Goal: Task Accomplishment & Management: Complete application form

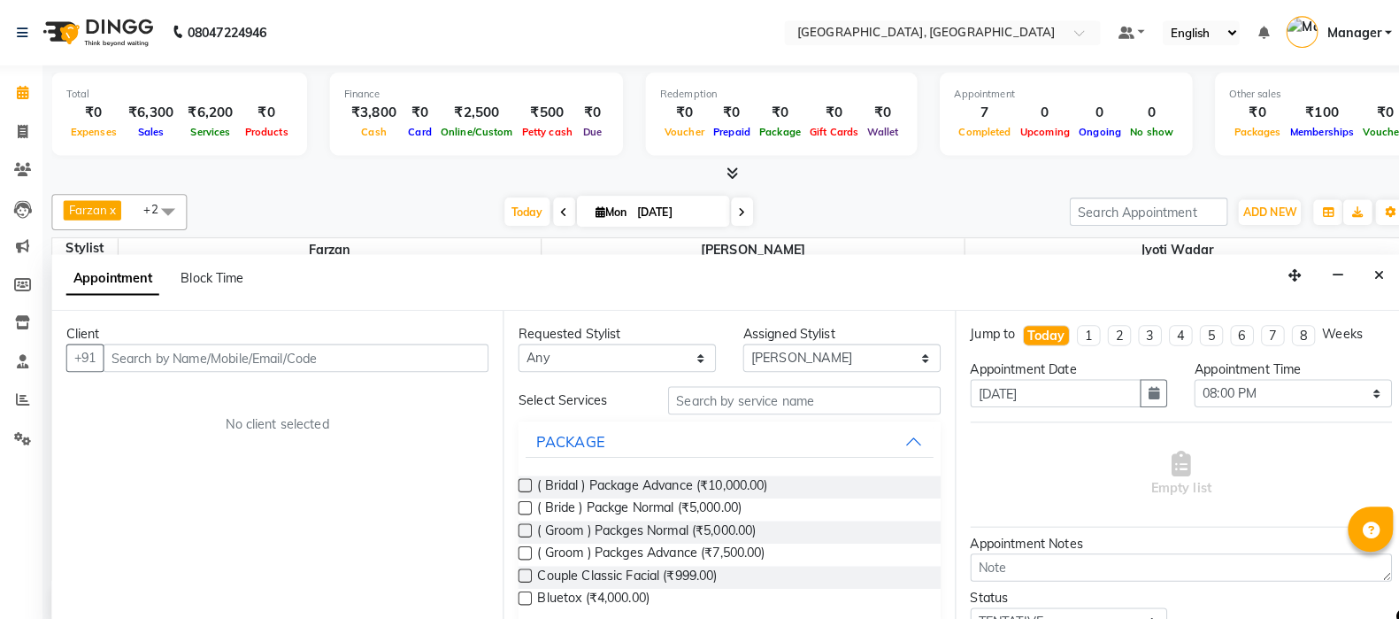
click at [34, 343] on link "Staff" at bounding box center [26, 355] width 42 height 29
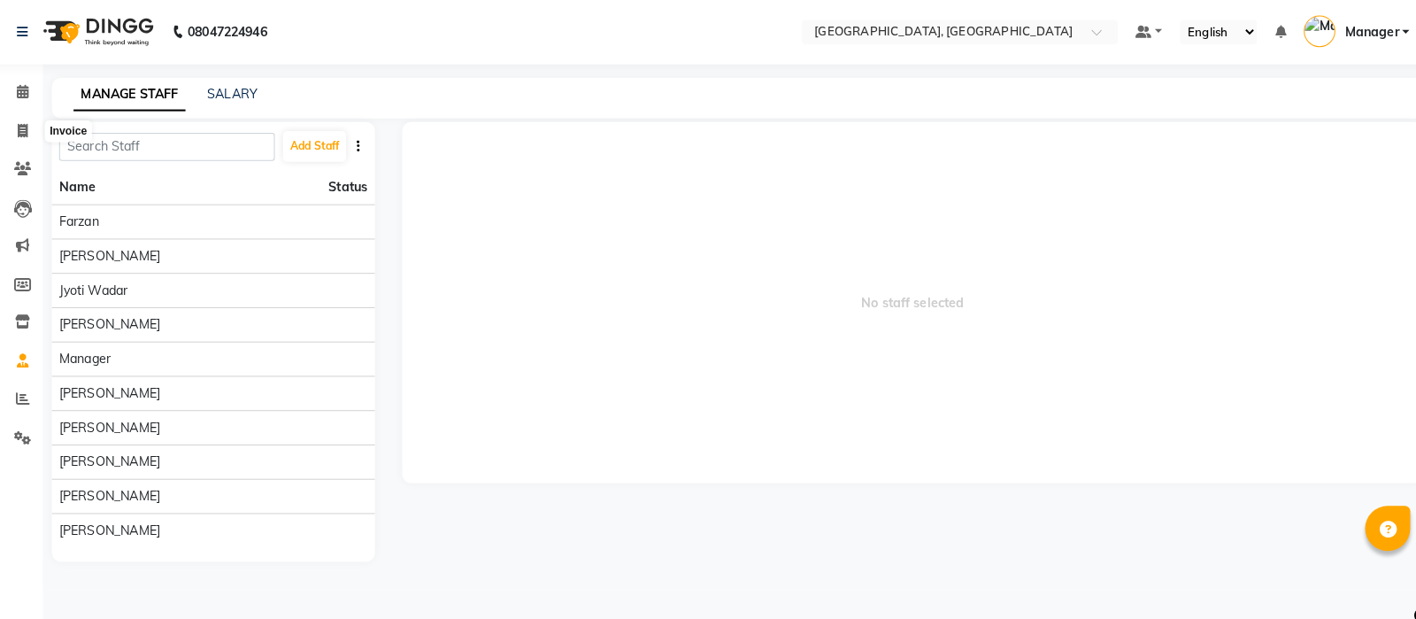
click at [32, 126] on icon at bounding box center [33, 128] width 10 height 13
select select "7742"
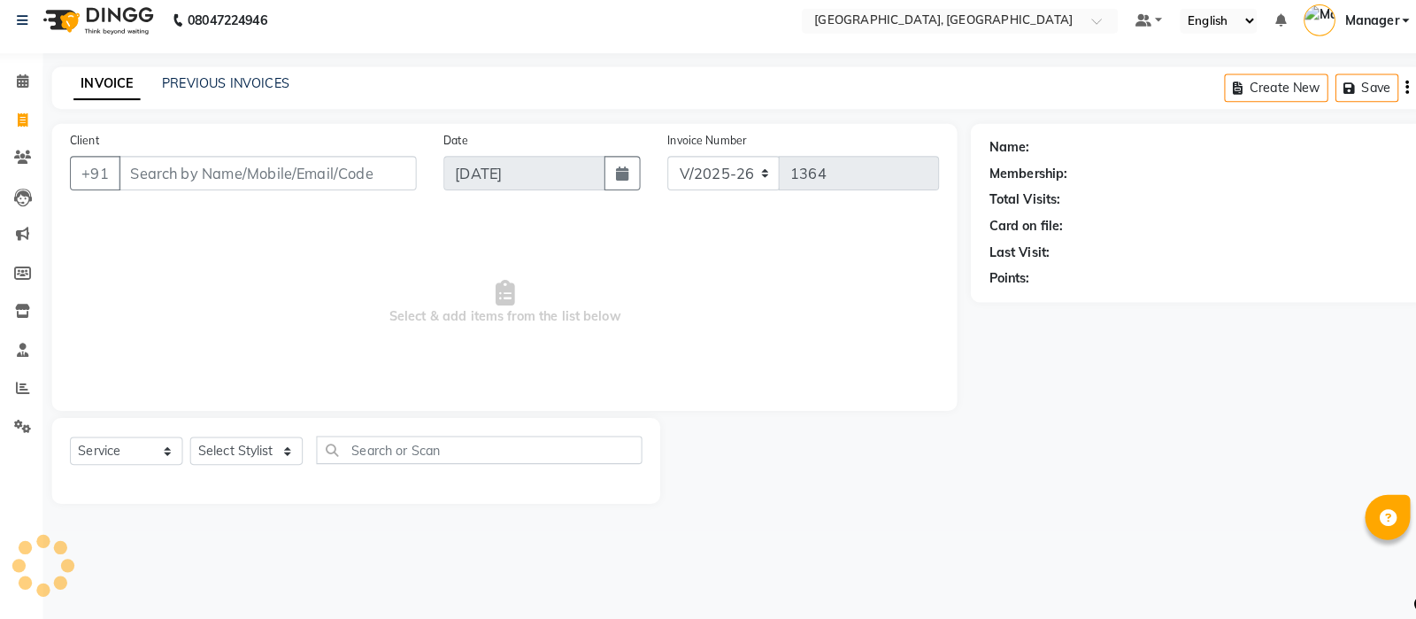
select select "membership"
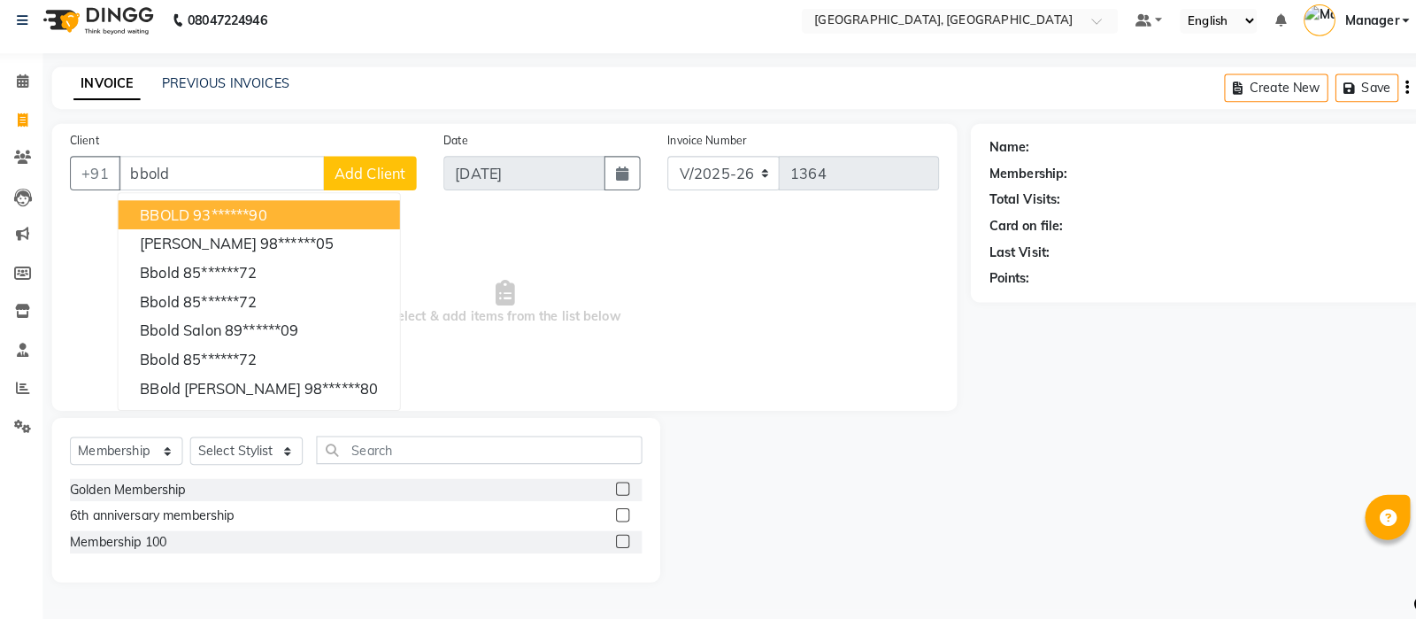
click at [313, 212] on button "BBOLD 93******90" at bounding box center [265, 222] width 276 height 28
type input "93******90"
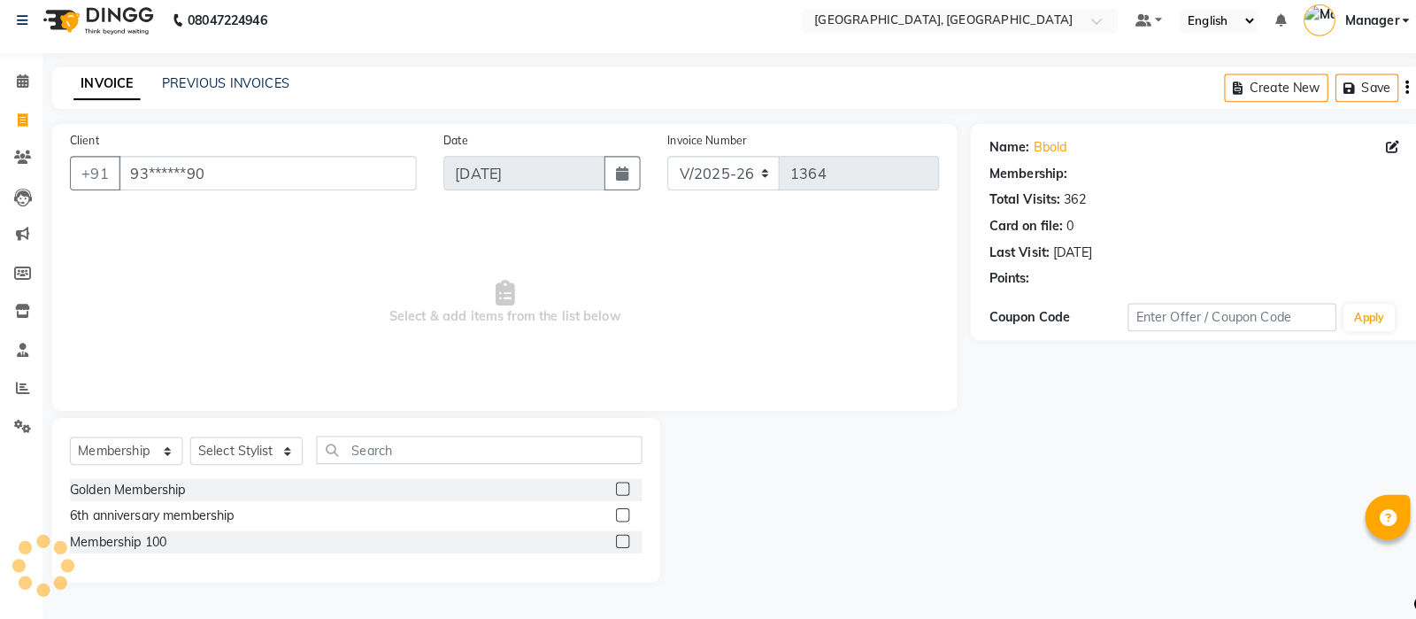
select select "1: Object"
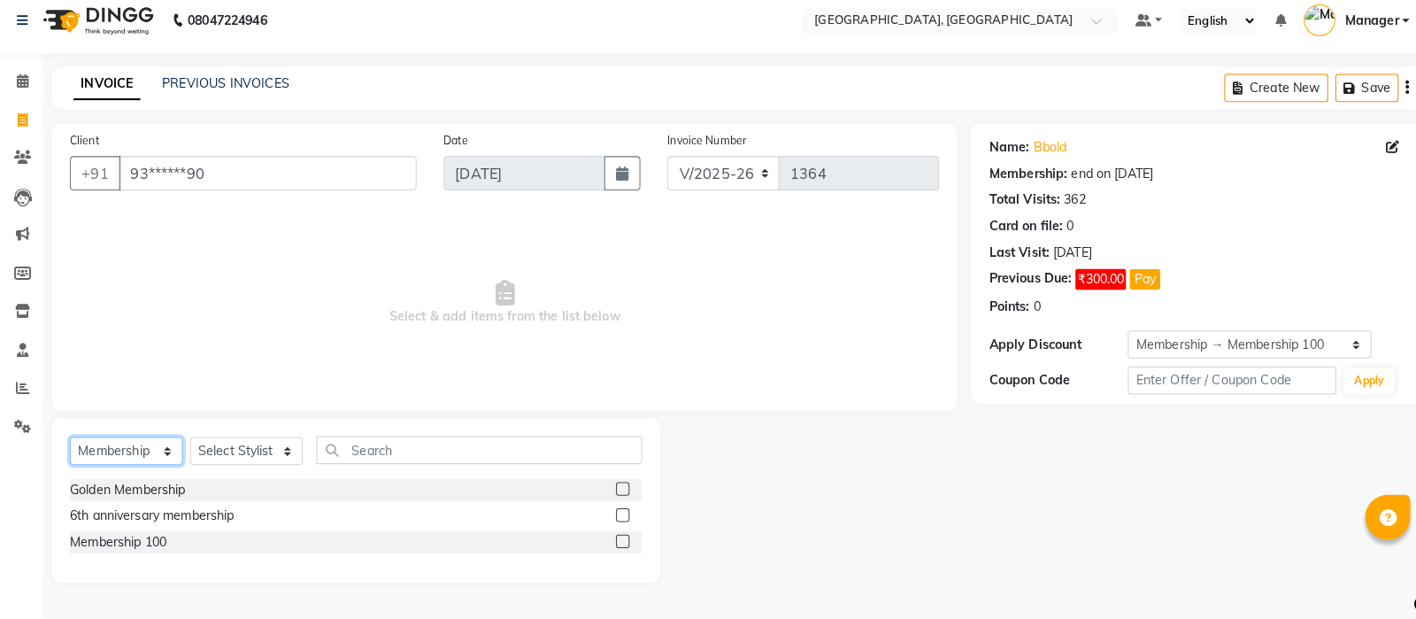
click at [114, 444] on select "Select Service Product Membership Package Voucher Prepaid Gift Card" at bounding box center [135, 453] width 111 height 27
select select "service"
click at [80, 441] on select "Select Service Product Membership Package Voucher Prepaid Gift Card" at bounding box center [135, 453] width 111 height 27
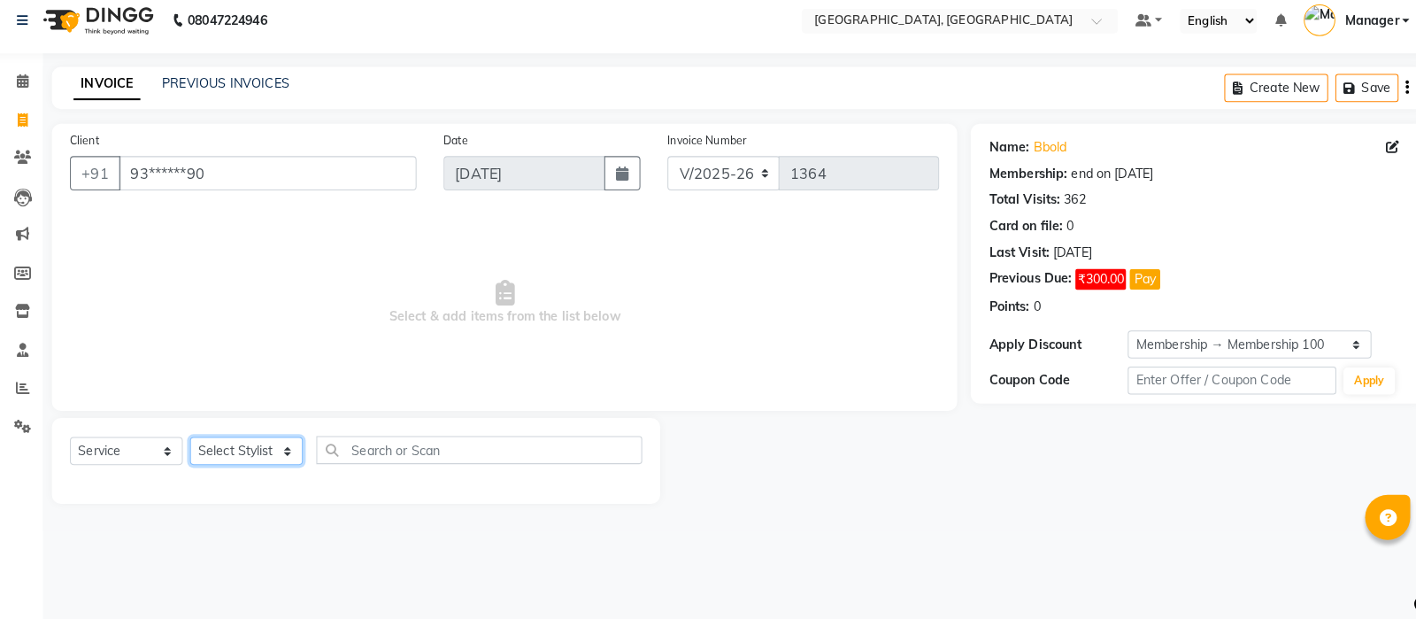
click at [242, 454] on select "Select Stylist [PERSON_NAME] [PERSON_NAME] wadar Manager [PERSON_NAME] [PERSON_…" at bounding box center [252, 453] width 111 height 27
select select "89923"
click at [197, 441] on select "Select Stylist [PERSON_NAME] [PERSON_NAME] wadar Manager [PERSON_NAME] [PERSON_…" at bounding box center [252, 453] width 111 height 27
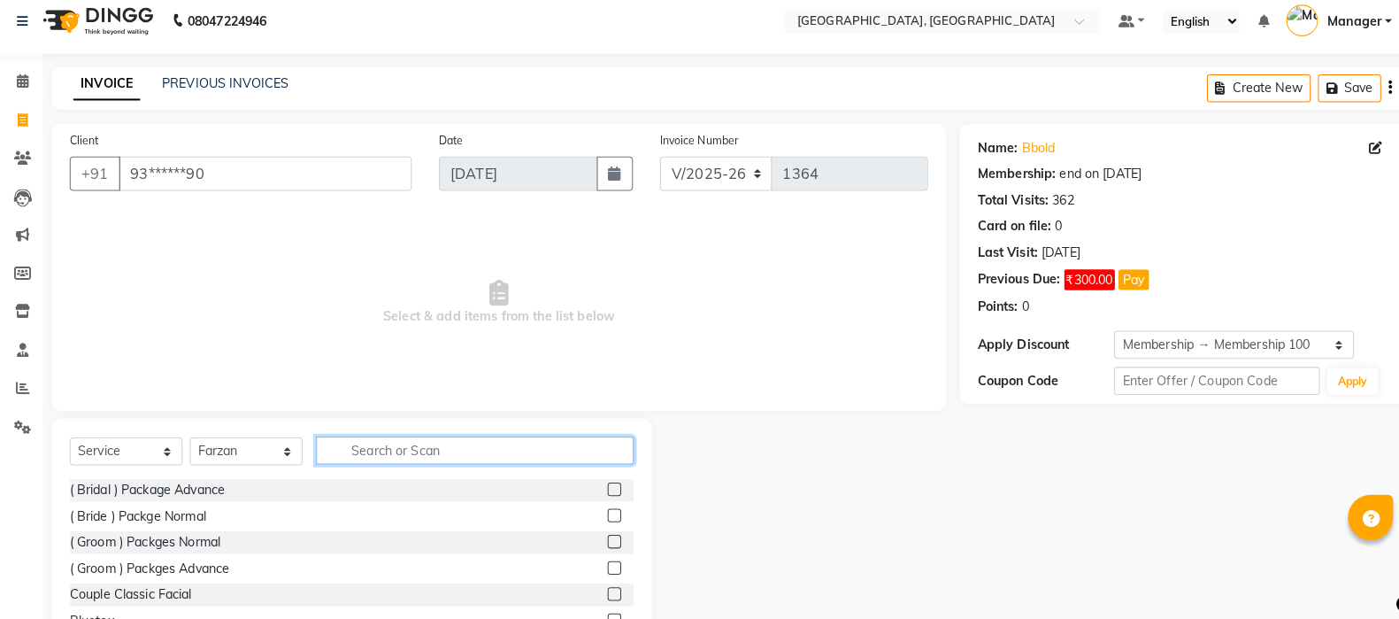
click at [397, 442] on input "text" at bounding box center [477, 452] width 312 height 27
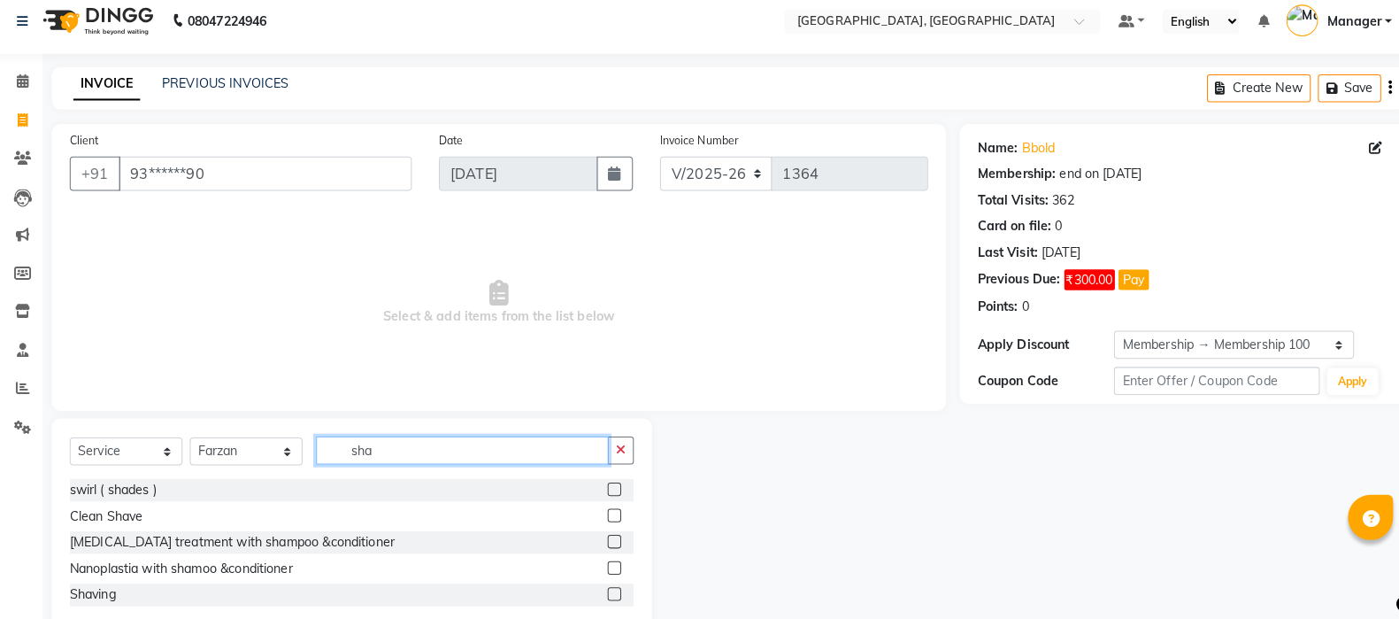
type input "sha"
click at [618, 518] on label at bounding box center [613, 516] width 13 height 13
click at [618, 518] on input "checkbox" at bounding box center [613, 518] width 12 height 12
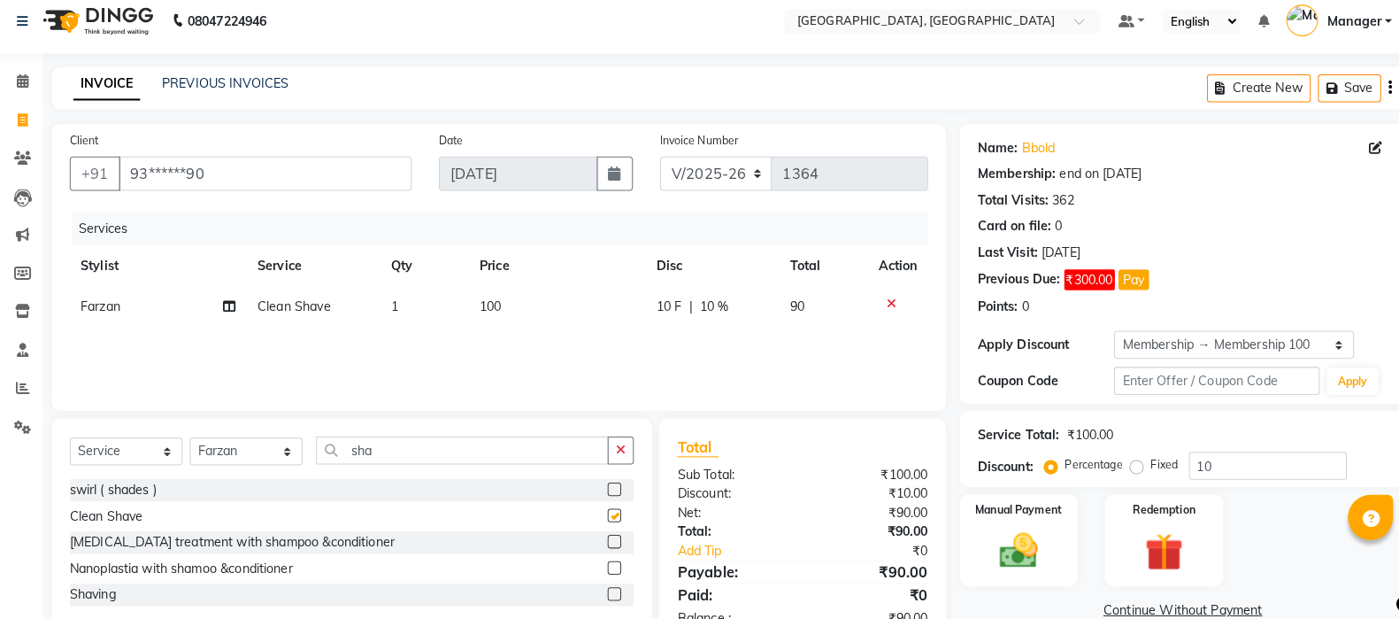
checkbox input "false"
click at [1201, 350] on select "Select Membership → Membership 100" at bounding box center [1221, 348] width 235 height 27
select select "0:"
click at [1104, 335] on select "Select Membership → Membership 100" at bounding box center [1221, 348] width 235 height 27
type input "0"
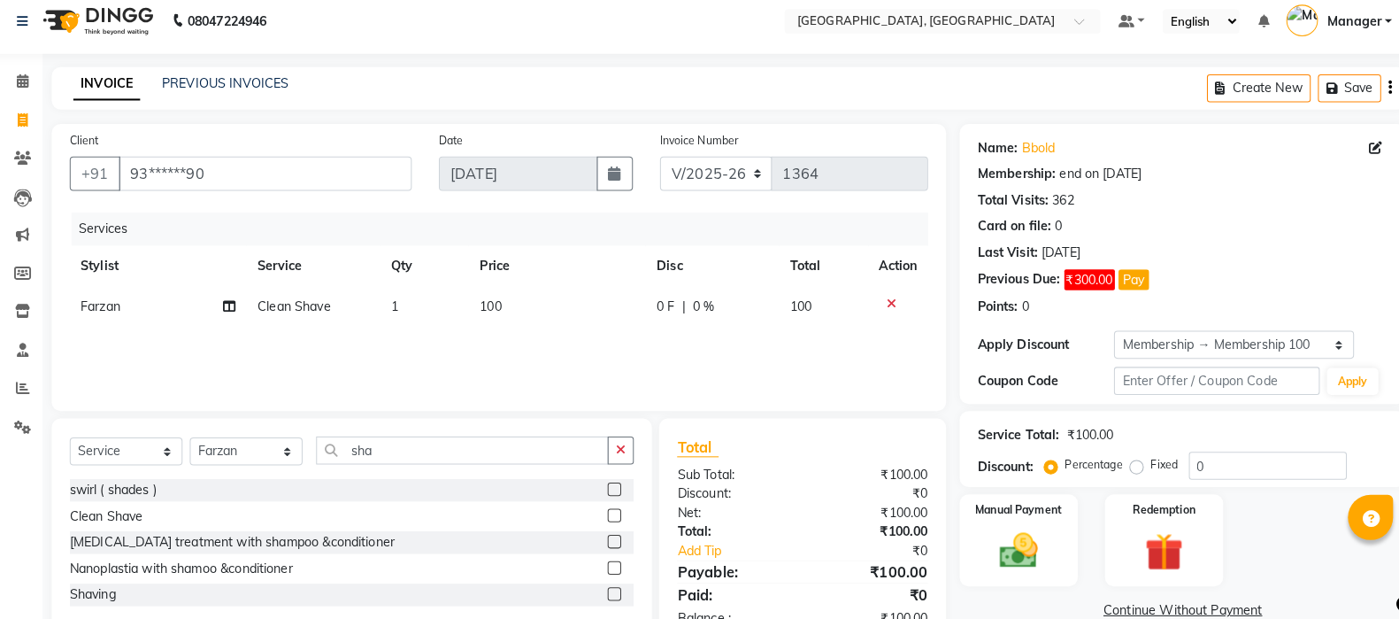
click at [1011, 505] on label "Manual Payment" at bounding box center [1009, 511] width 85 height 16
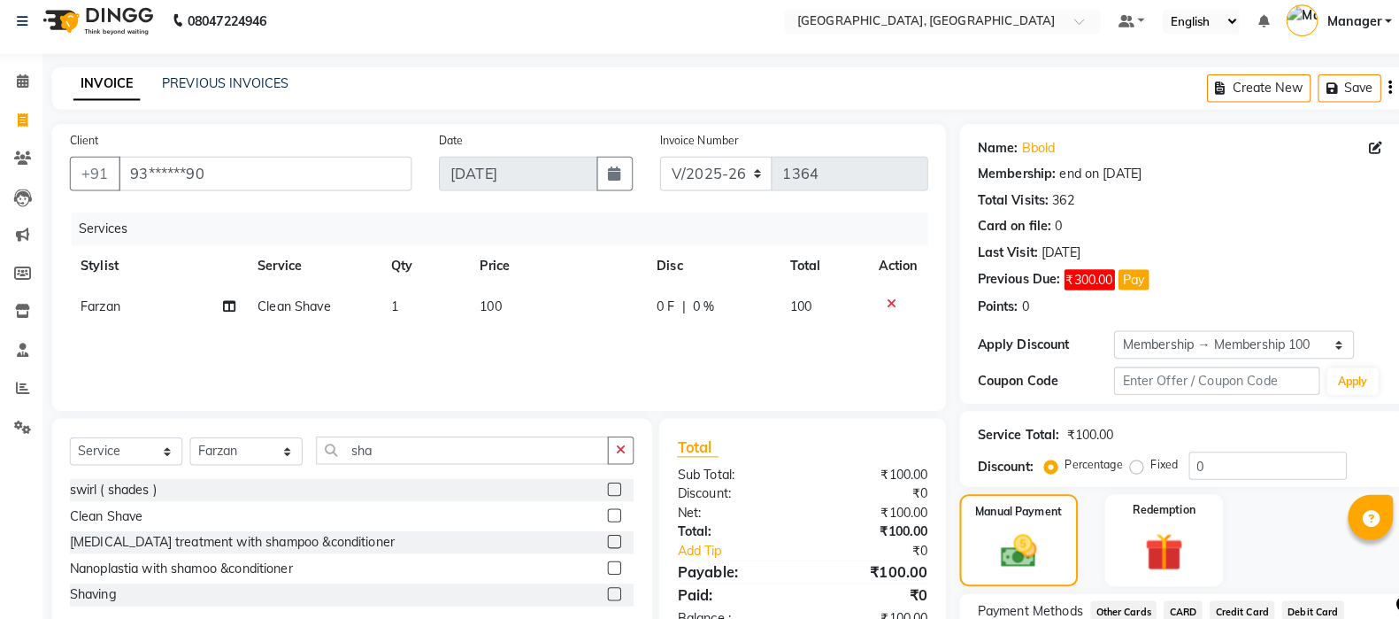
scroll to position [143, 0]
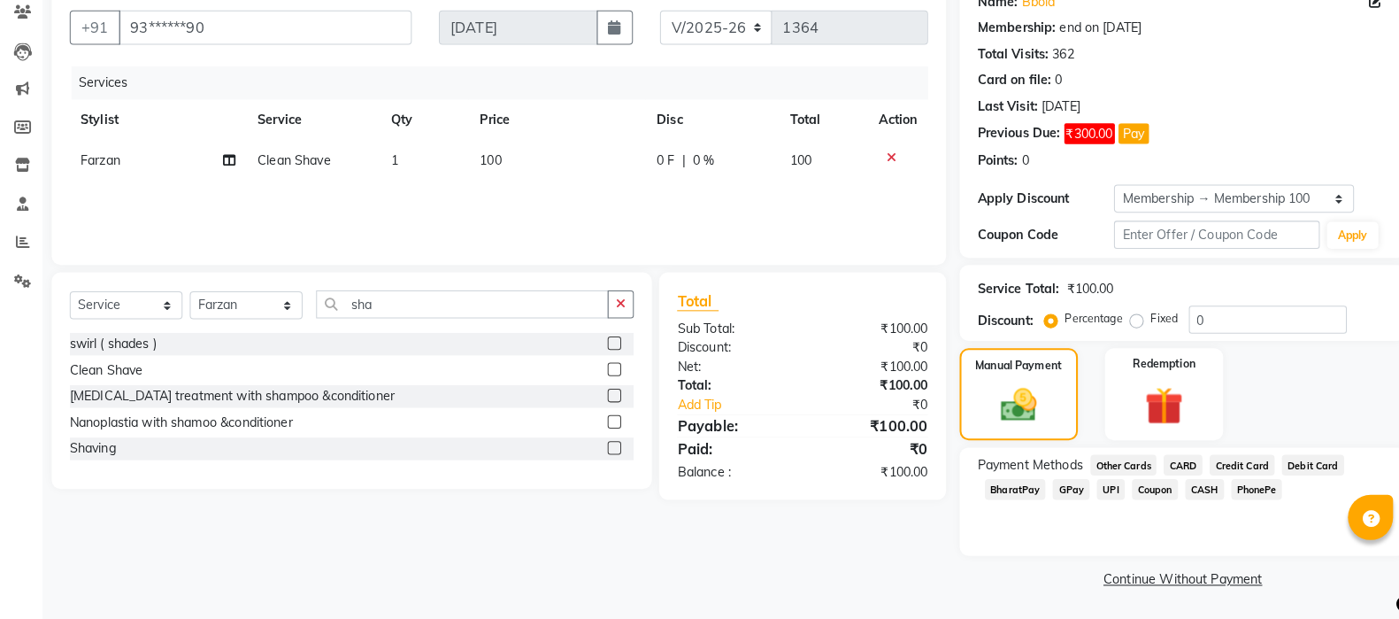
click at [1062, 499] on span "GPay" at bounding box center [1062, 491] width 36 height 20
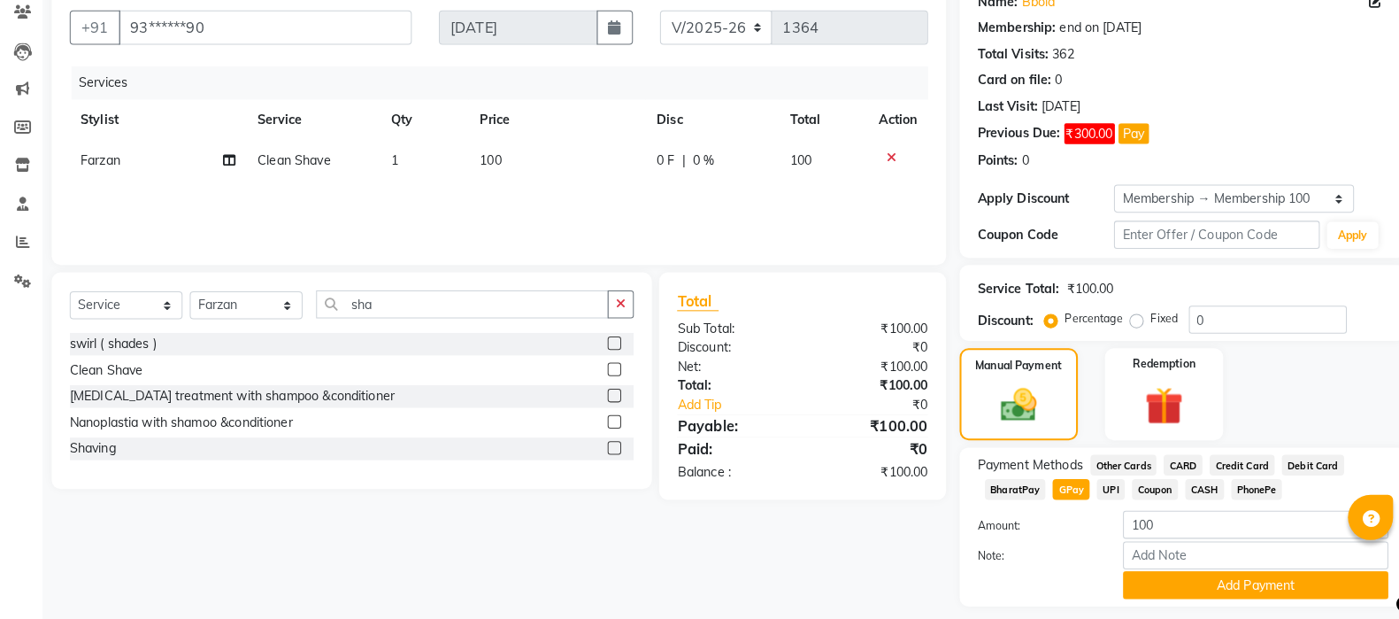
click at [1274, 598] on button "Add Payment" at bounding box center [1243, 585] width 260 height 27
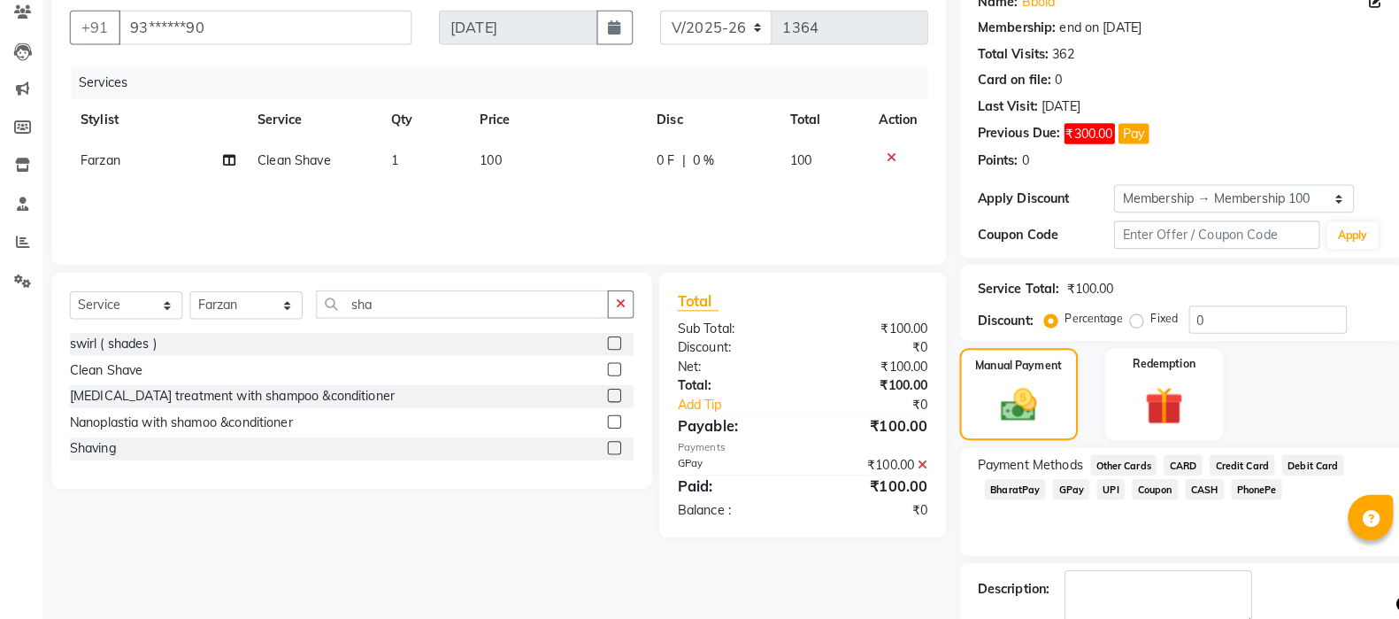
scroll to position [243, 0]
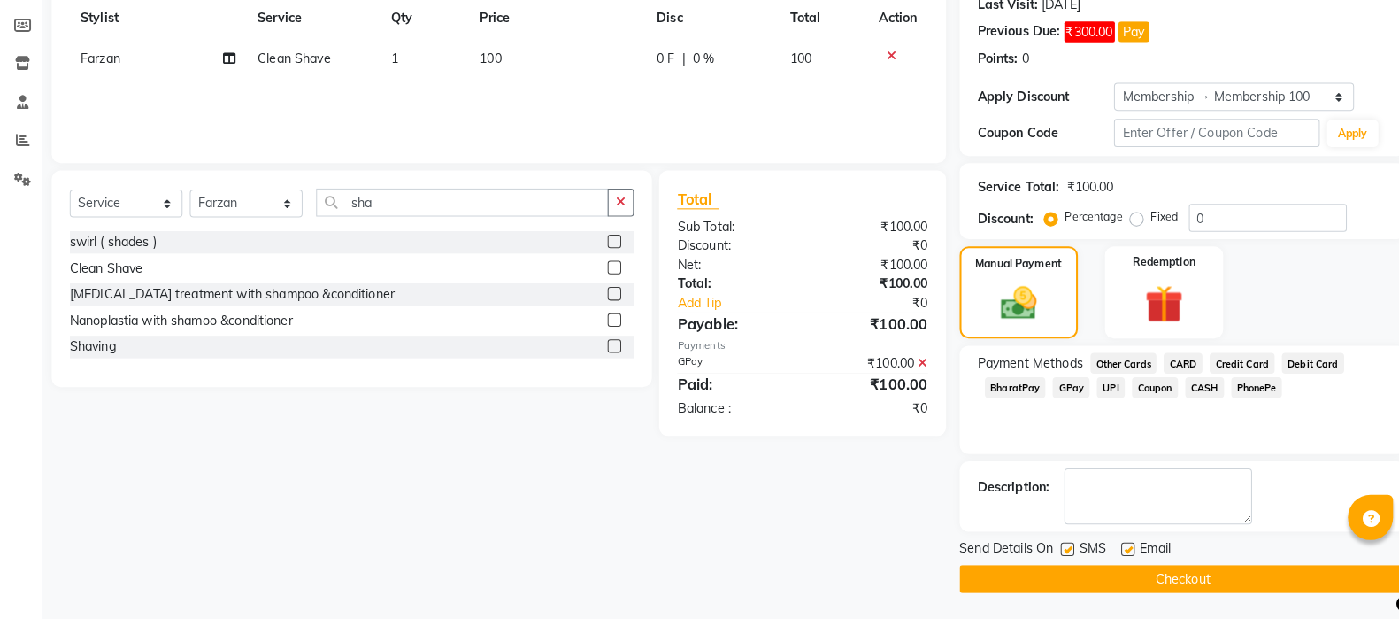
click at [1259, 567] on button "Checkout" at bounding box center [1171, 579] width 438 height 27
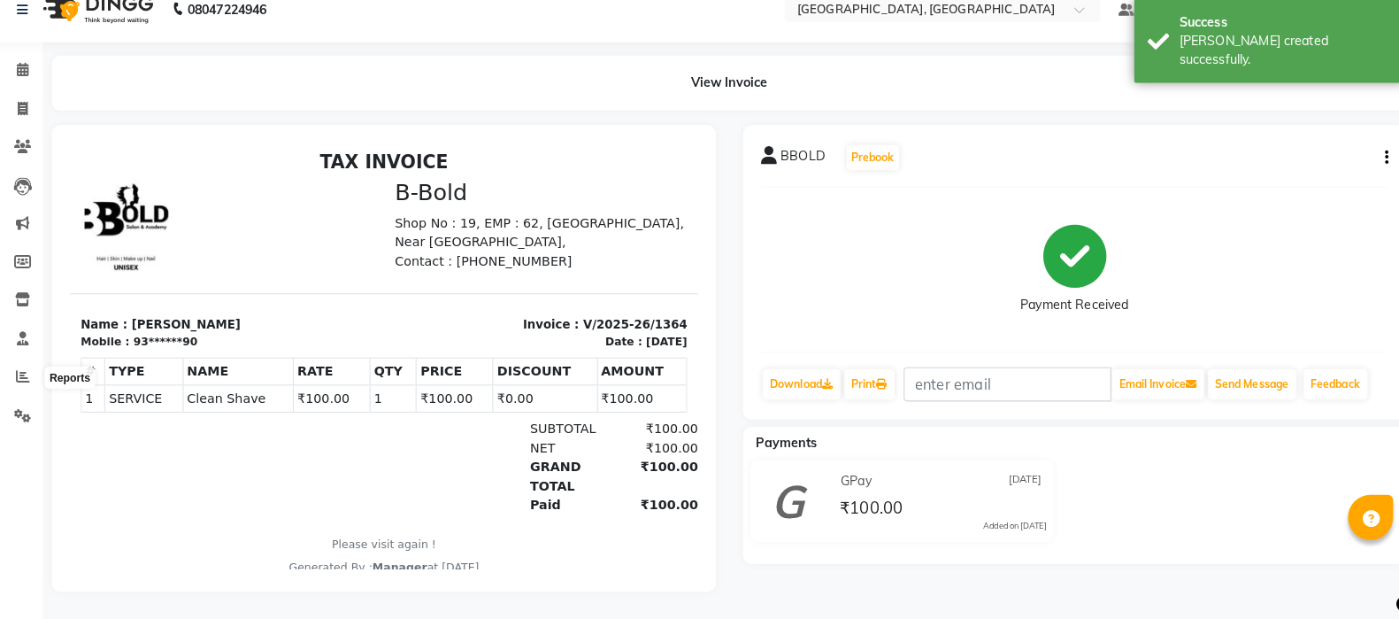
click at [25, 372] on span at bounding box center [33, 382] width 31 height 20
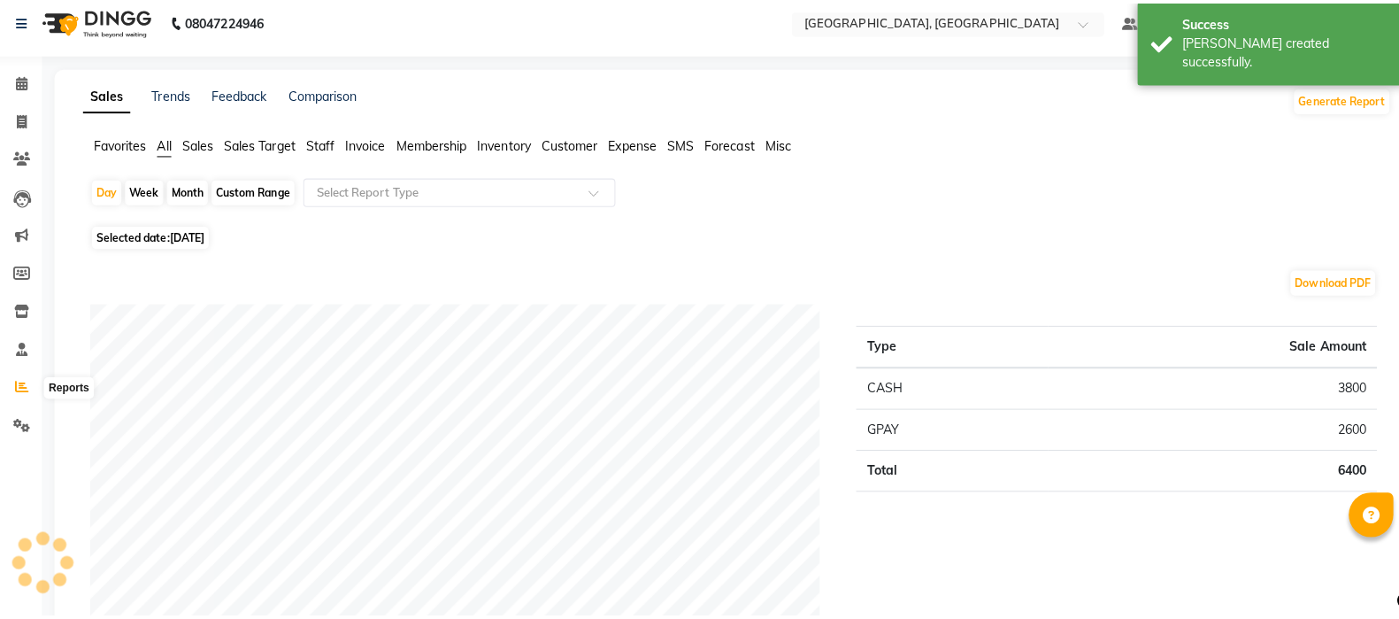
scroll to position [27, 0]
